Goal: Book appointment/travel/reservation

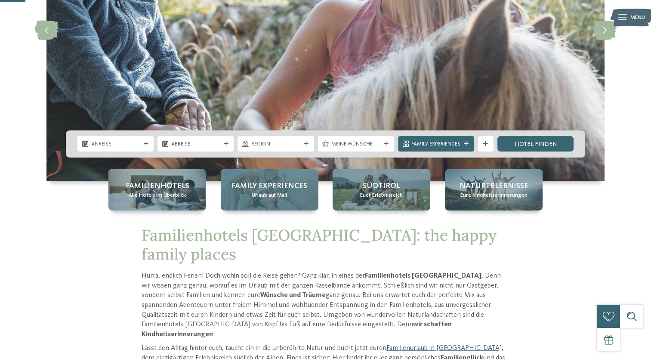
scroll to position [172, 0]
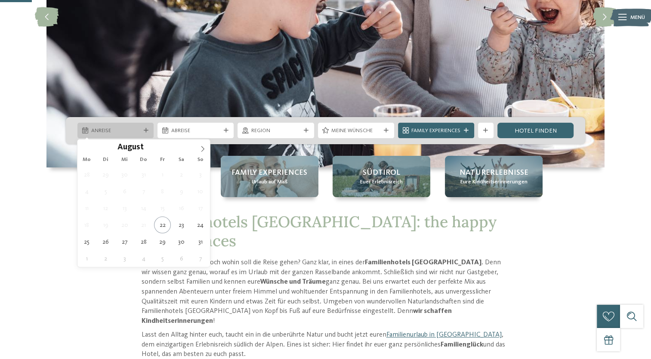
click at [145, 130] on icon at bounding box center [146, 130] width 5 height 5
click at [202, 146] on icon at bounding box center [203, 149] width 6 height 6
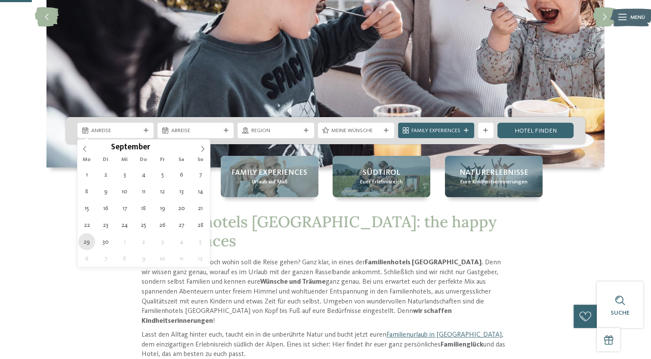
type div "[DATE]"
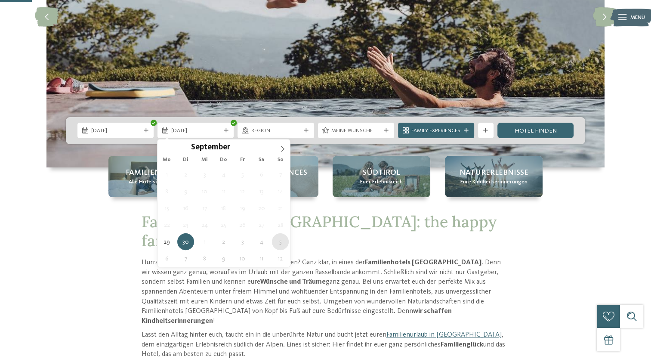
type div "[DATE]"
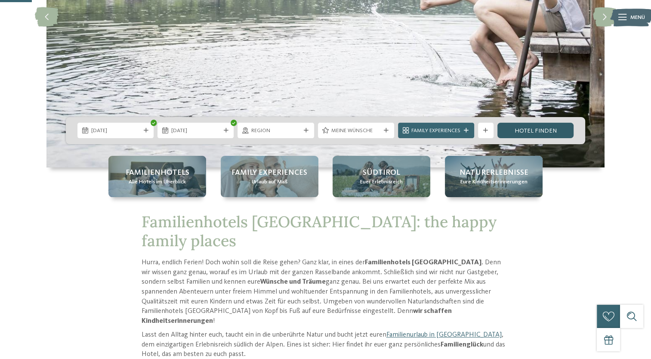
click at [537, 128] on link "Hotel finden" at bounding box center [535, 130] width 76 height 15
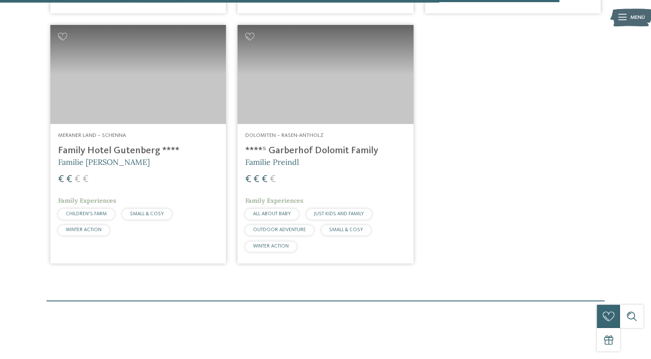
scroll to position [2056, 0]
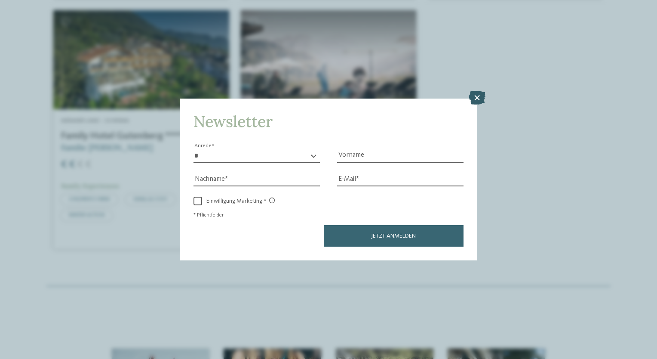
click at [480, 97] on icon at bounding box center [477, 98] width 17 height 14
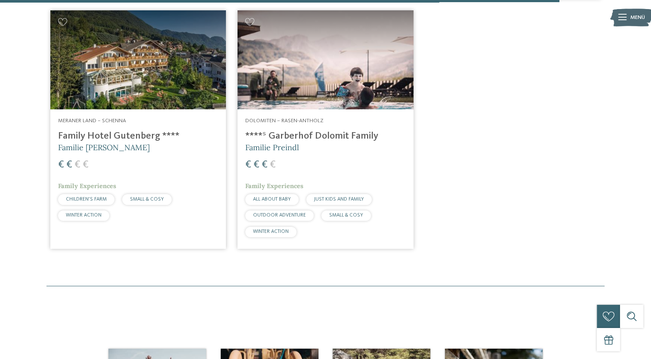
click at [109, 130] on h4 "Family Hotel Gutenberg ****" at bounding box center [138, 136] width 160 height 12
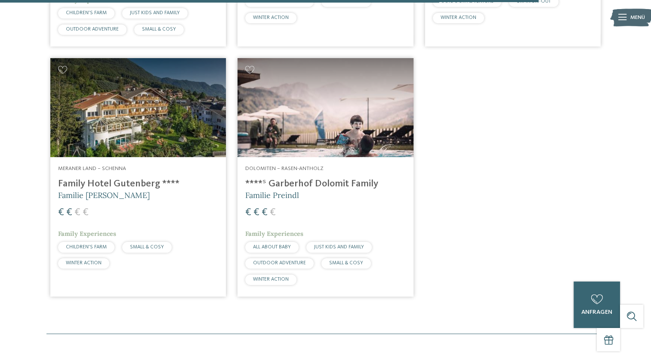
scroll to position [2013, 0]
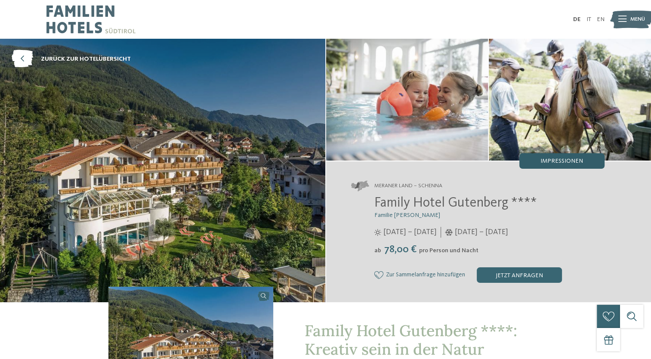
click at [552, 161] on span "Impressionen" at bounding box center [561, 161] width 43 height 6
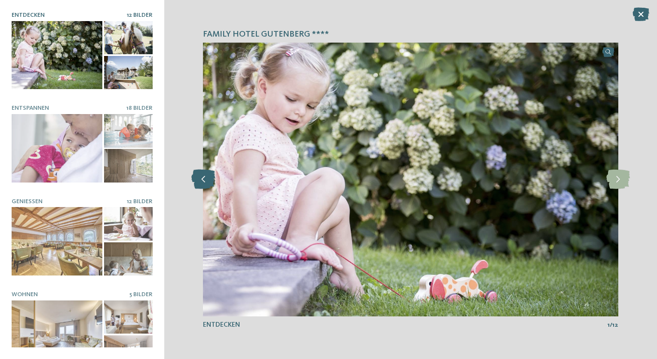
click at [204, 182] on icon at bounding box center [203, 179] width 24 height 19
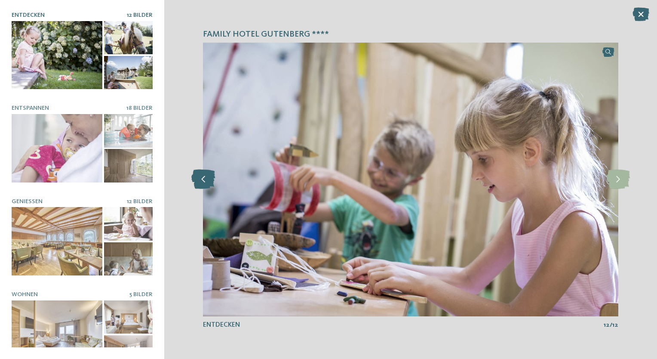
click at [204, 182] on icon at bounding box center [203, 179] width 24 height 19
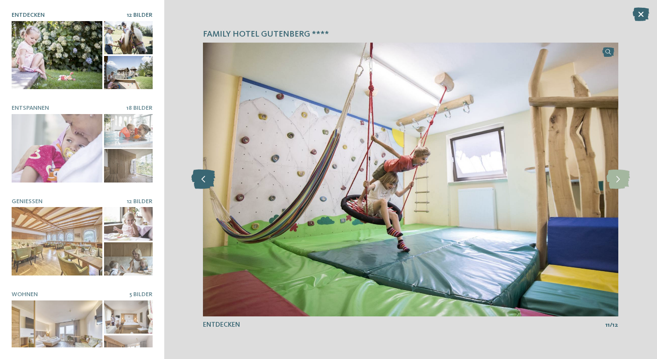
click at [204, 182] on icon at bounding box center [203, 179] width 24 height 19
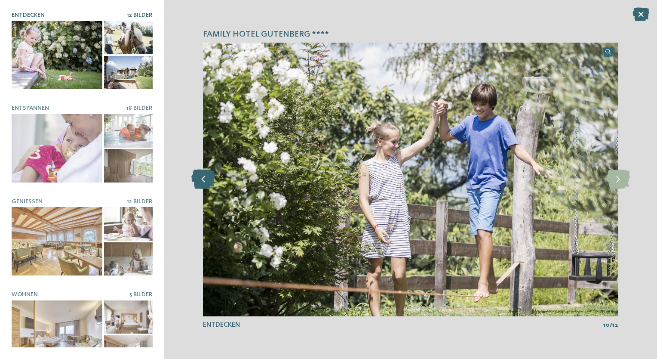
click at [204, 182] on icon at bounding box center [203, 179] width 24 height 19
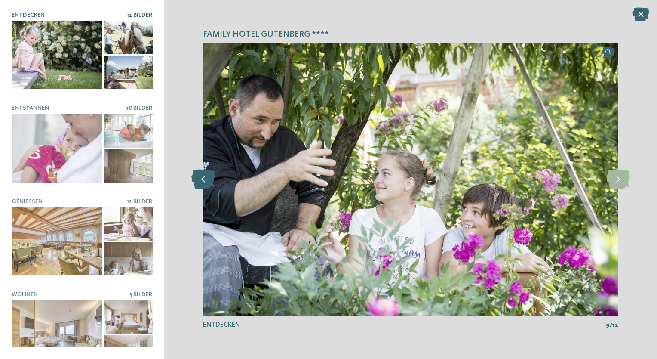
click at [204, 182] on icon at bounding box center [203, 179] width 24 height 19
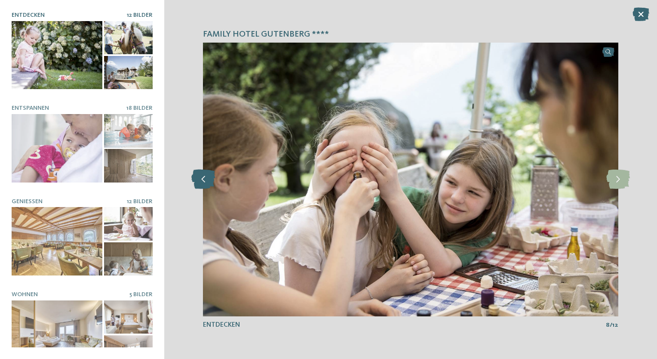
click at [204, 182] on icon at bounding box center [203, 179] width 24 height 19
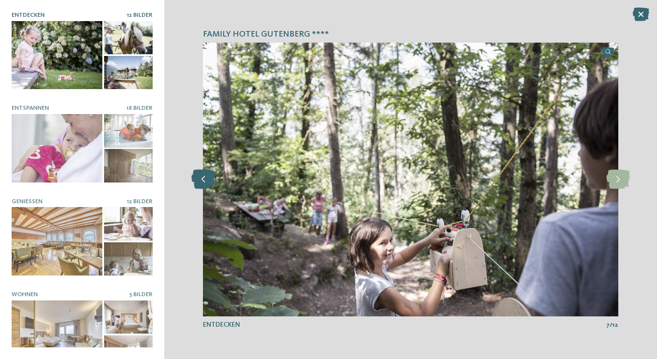
click at [204, 182] on icon at bounding box center [203, 179] width 24 height 19
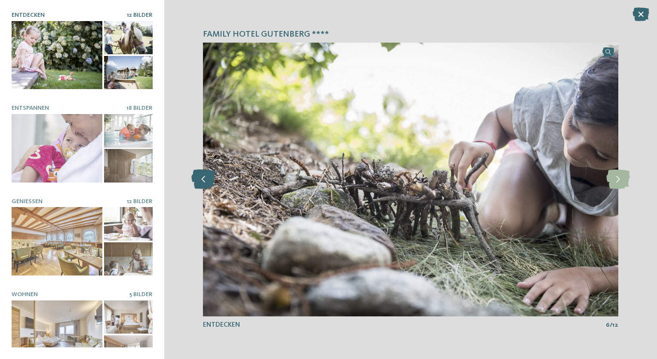
click at [204, 182] on icon at bounding box center [203, 179] width 24 height 19
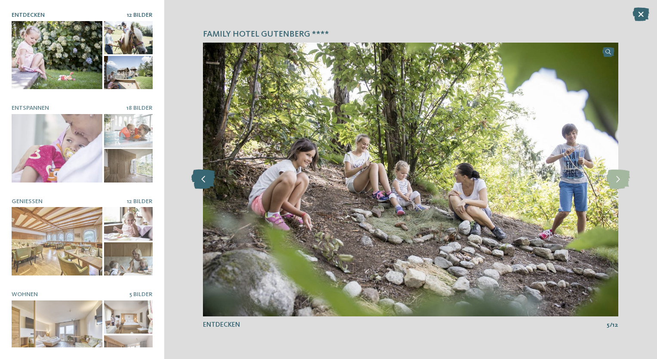
click at [204, 182] on icon at bounding box center [203, 179] width 24 height 19
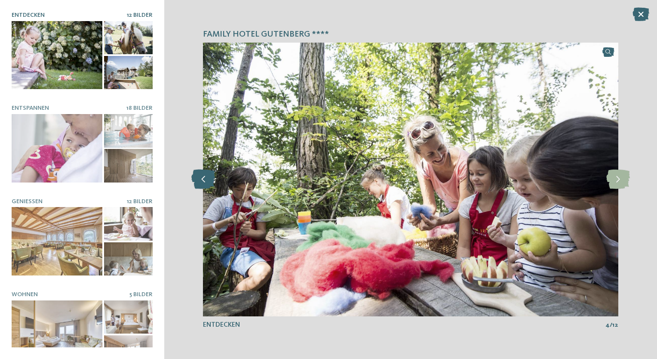
click at [204, 182] on icon at bounding box center [203, 179] width 24 height 19
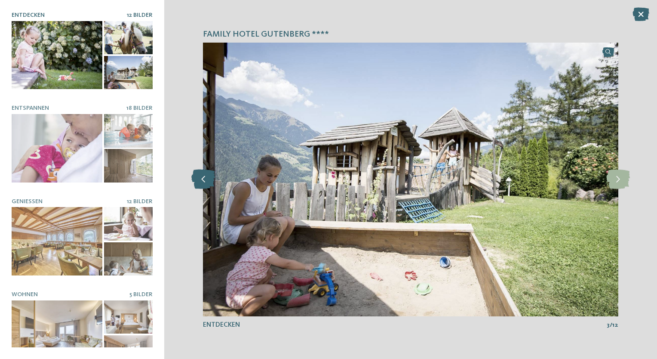
click at [204, 182] on icon at bounding box center [203, 179] width 24 height 19
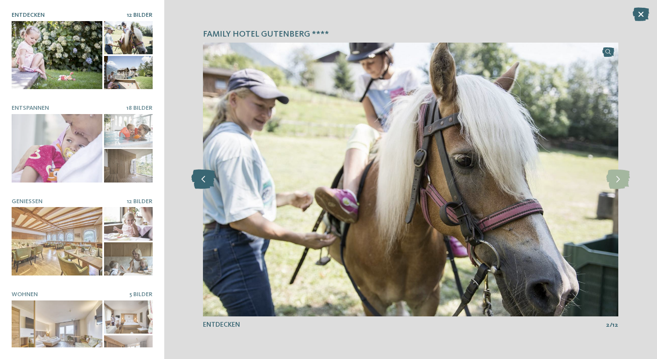
click at [204, 182] on icon at bounding box center [203, 179] width 24 height 19
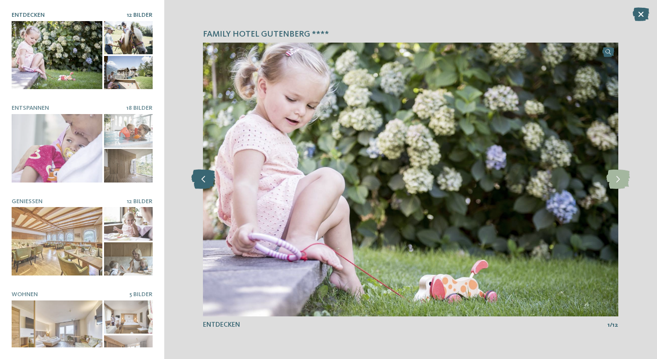
click at [204, 182] on icon at bounding box center [203, 179] width 24 height 19
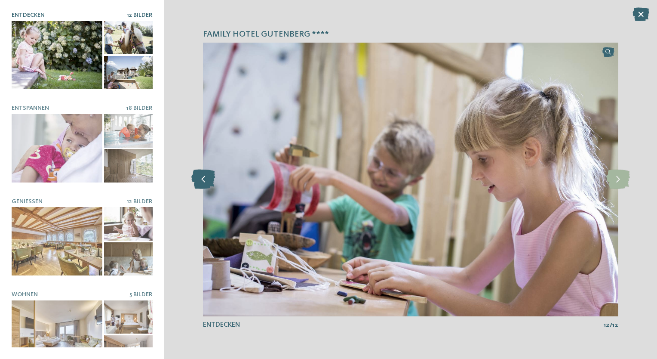
click at [207, 180] on icon at bounding box center [203, 179] width 24 height 19
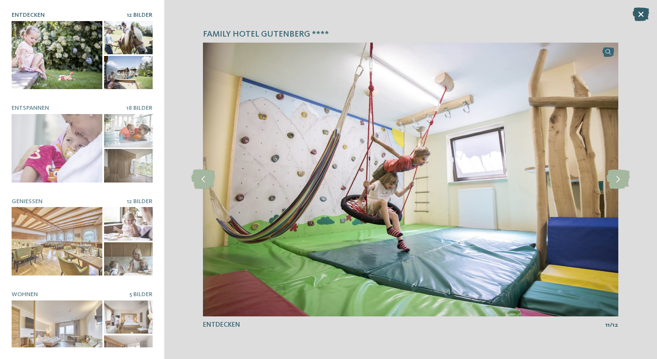
click at [641, 14] on icon at bounding box center [641, 14] width 17 height 14
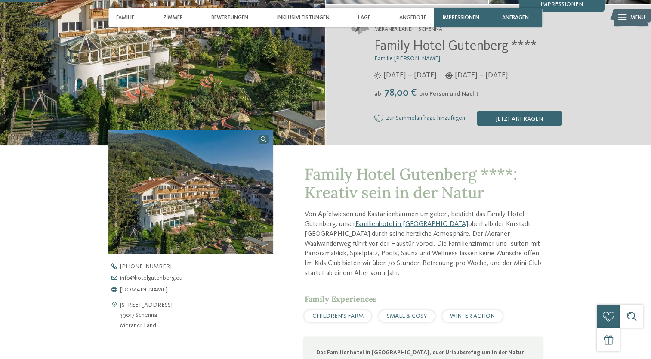
scroll to position [215, 0]
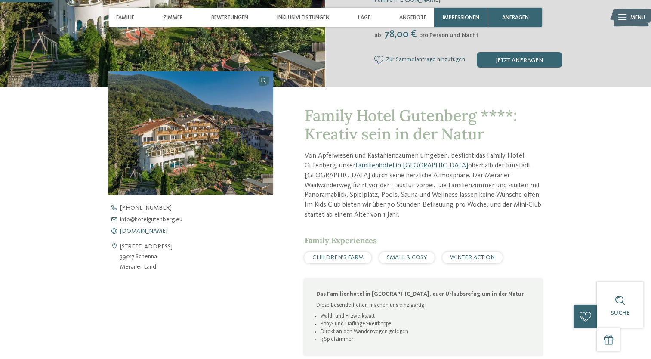
click at [151, 230] on span "www.hotelgutenberg.eu" at bounding box center [143, 231] width 47 height 6
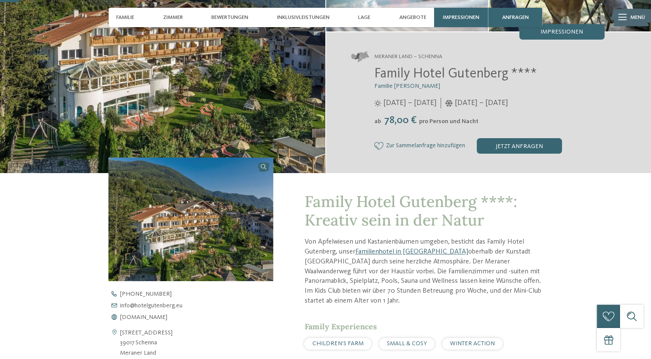
scroll to position [0, 0]
